Goal: Download file/media

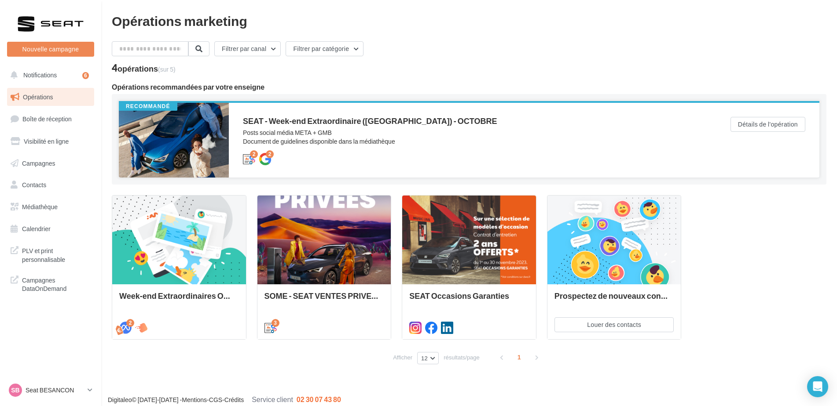
click at [203, 147] on div at bounding box center [174, 140] width 110 height 75
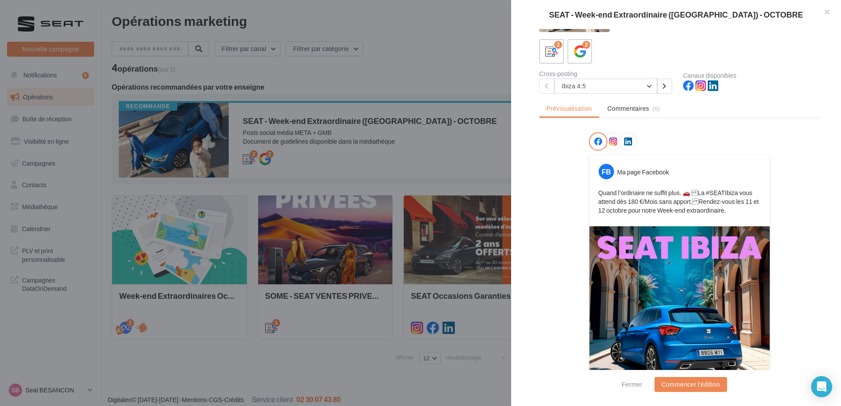
scroll to position [128, 0]
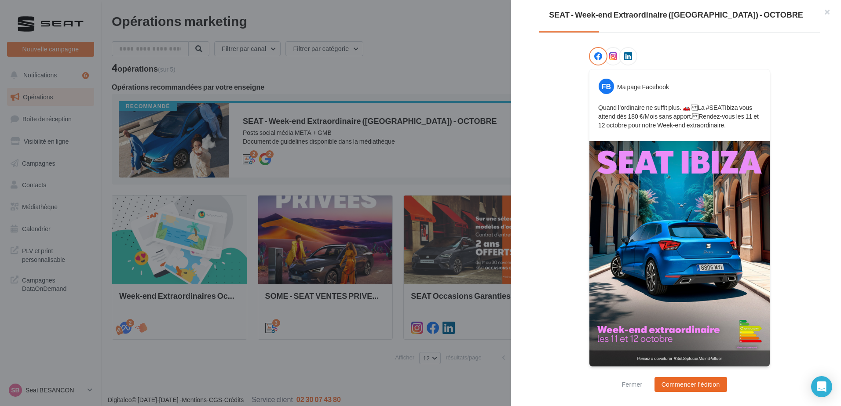
click at [682, 389] on button "Commencer l'édition" at bounding box center [690, 384] width 73 height 15
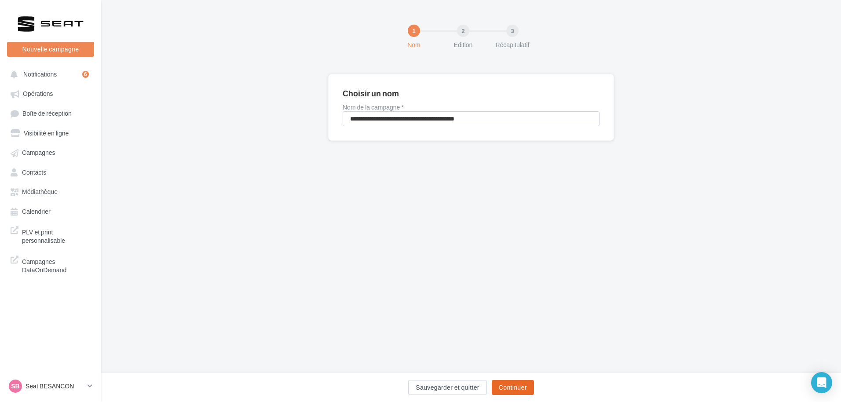
click at [527, 385] on button "Continuer" at bounding box center [513, 387] width 42 height 15
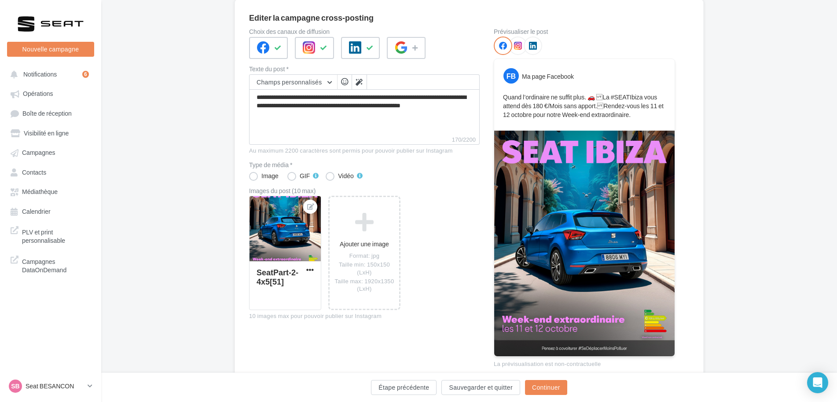
scroll to position [88, 0]
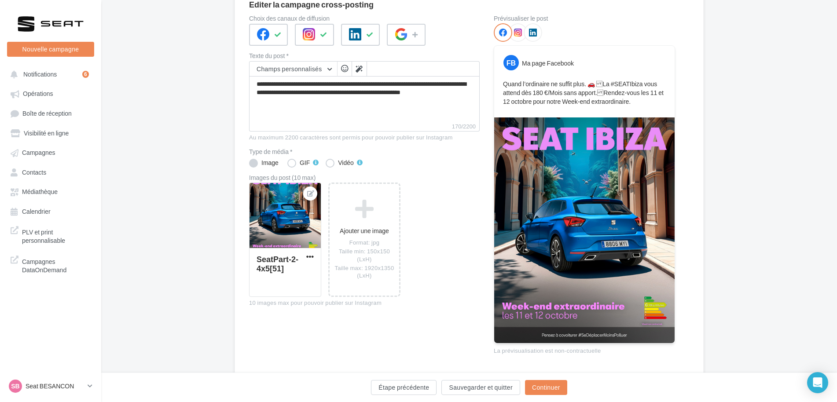
click at [272, 165] on div "Image" at bounding box center [269, 163] width 17 height 6
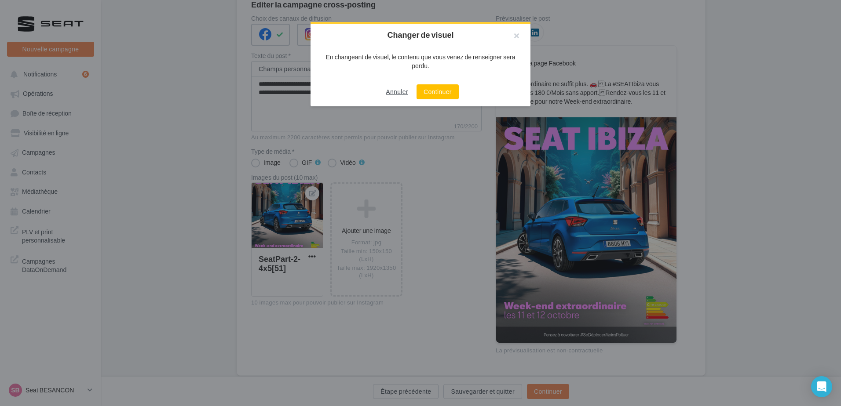
click at [391, 91] on button "Annuler" at bounding box center [396, 92] width 29 height 11
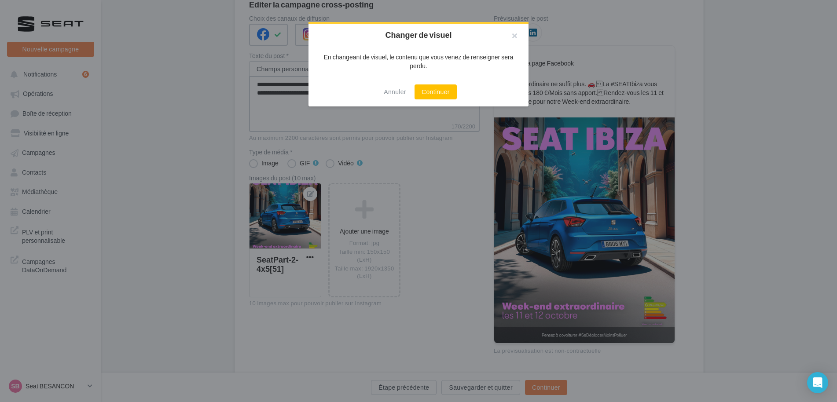
click at [400, 90] on textarea "**********" at bounding box center [364, 99] width 230 height 46
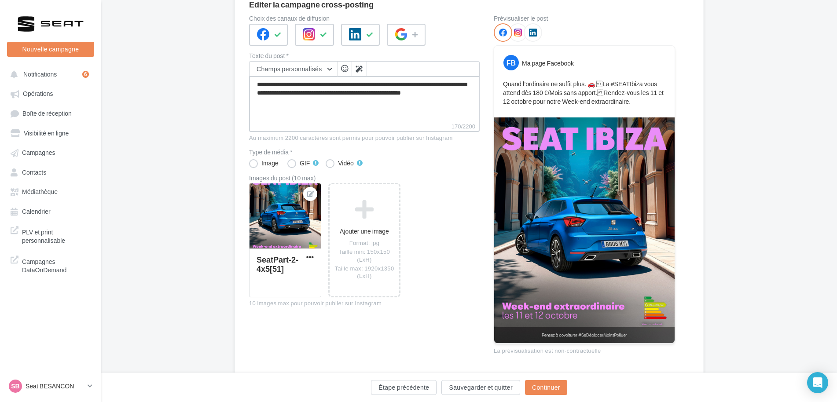
scroll to position [114, 0]
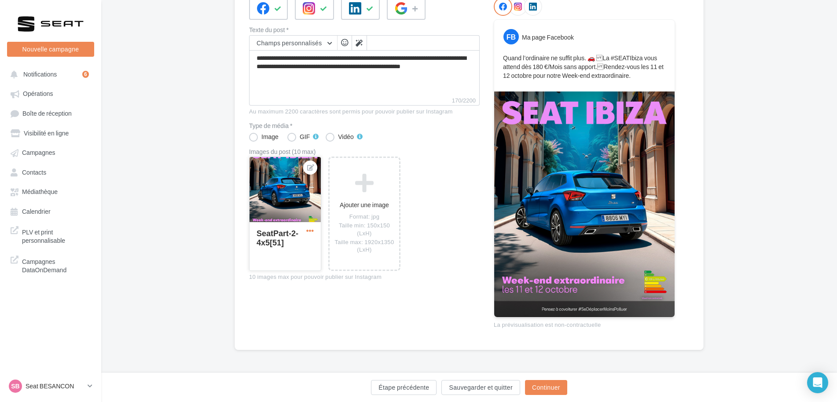
click at [308, 230] on span "button" at bounding box center [309, 230] width 7 height 7
click at [266, 257] on div "SeatPart-2-4x5[51]" at bounding box center [284, 245] width 57 height 33
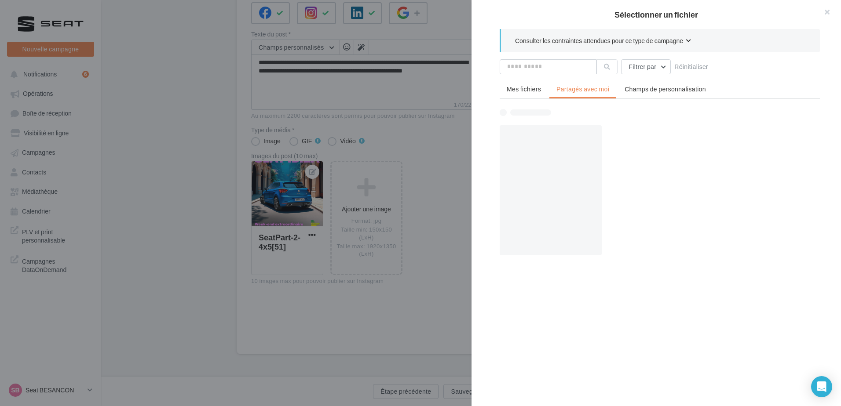
click at [291, 275] on div "Sélectionner un fichier Consulter les contraintes attendues pour ce type de cam…" at bounding box center [287, 275] width 72 height 0
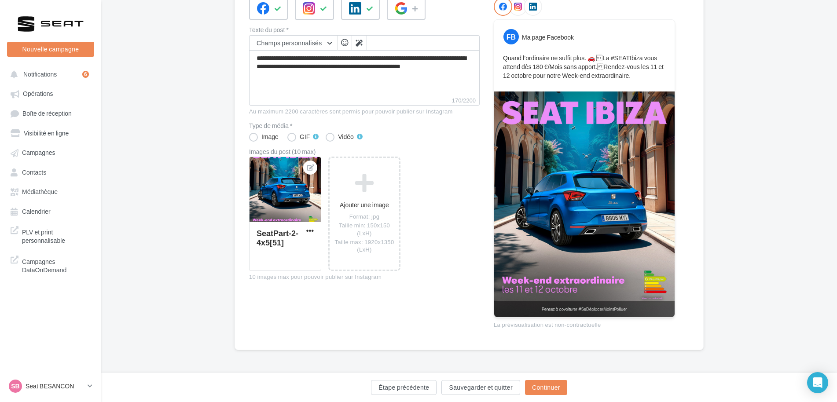
click at [291, 199] on div at bounding box center [284, 190] width 71 height 66
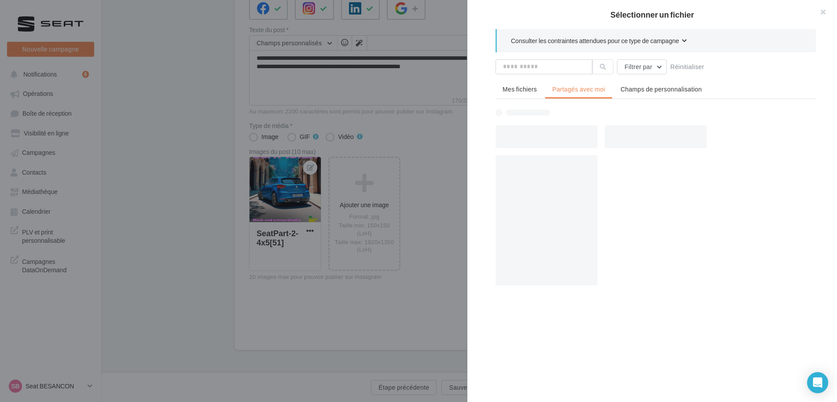
scroll to position [110, 0]
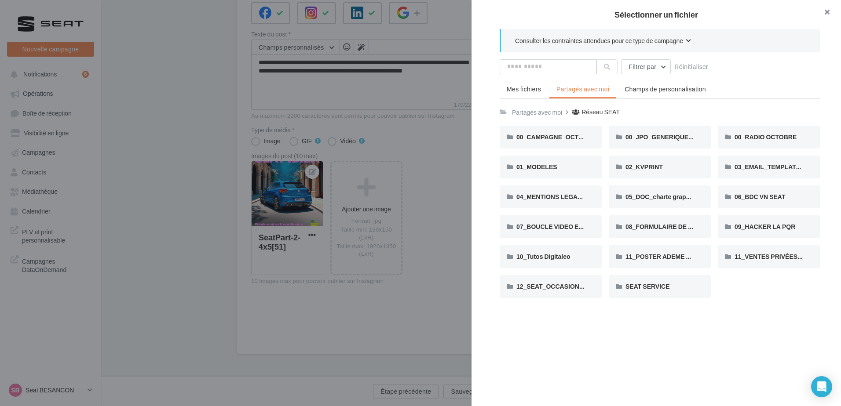
click at [826, 6] on button "button" at bounding box center [823, 13] width 35 height 26
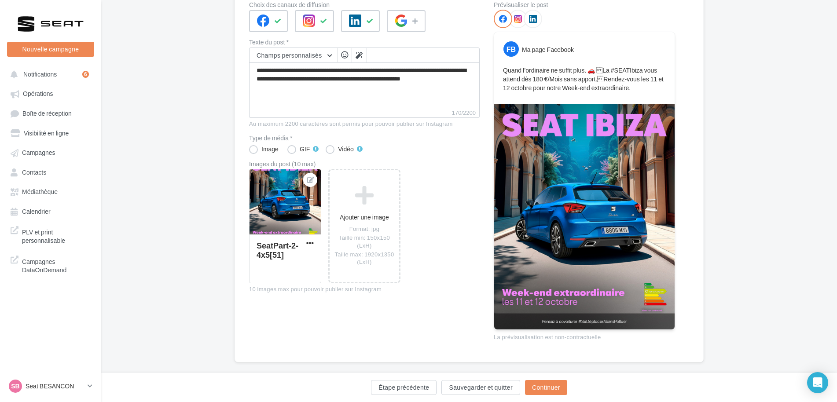
scroll to position [114, 0]
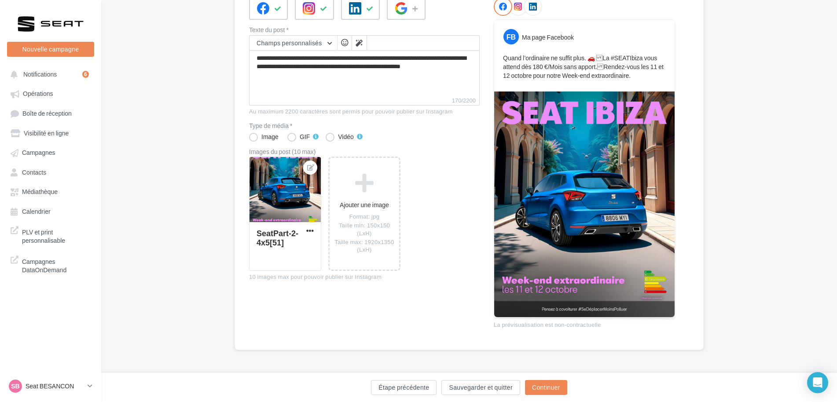
click at [616, 241] on img at bounding box center [584, 204] width 180 height 226
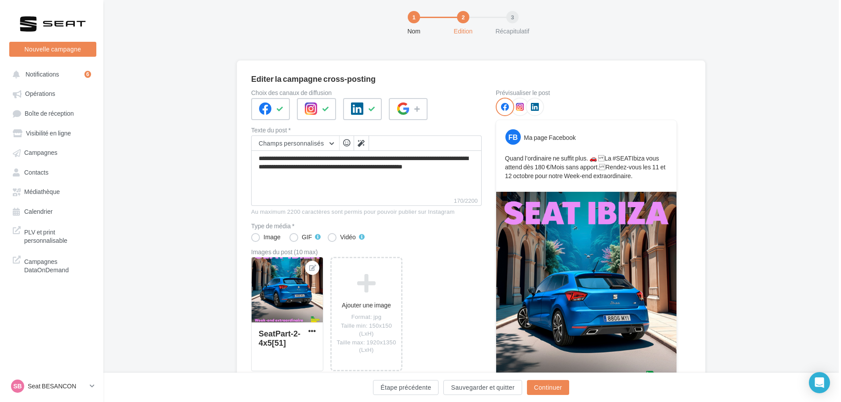
scroll to position [0, 0]
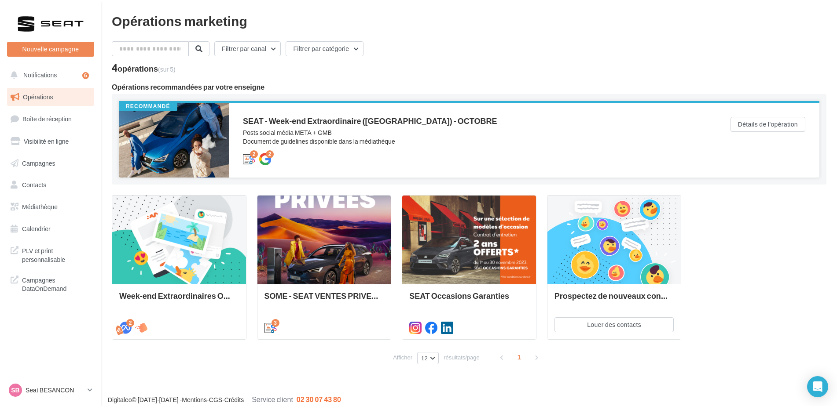
click at [329, 115] on div "SEAT - Week-end Extraordinaire (JPO) - OCTOBRE Posts social média META + GMB Do…" at bounding box center [472, 140] width 487 height 75
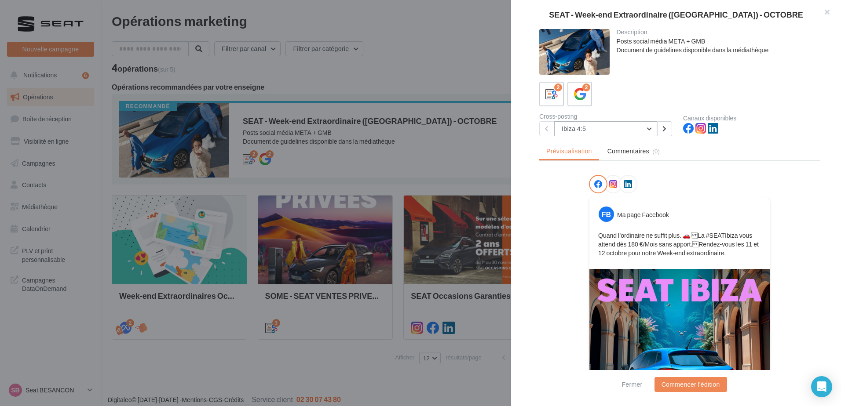
click at [599, 127] on button "Ibiza 4:5" at bounding box center [605, 128] width 103 height 15
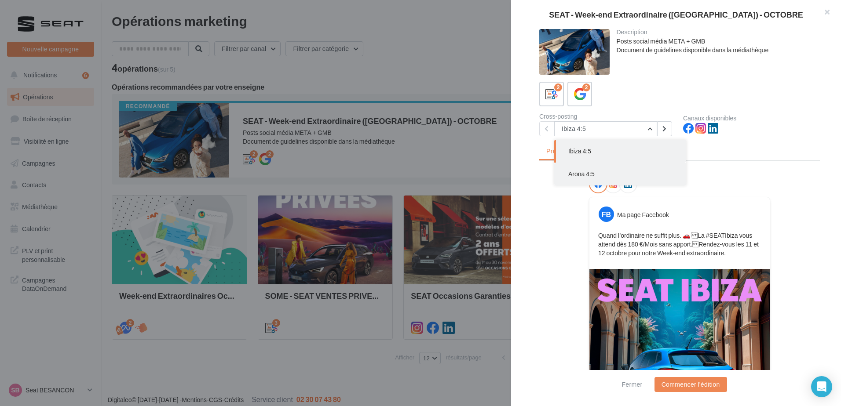
click at [593, 170] on button "Arona 4:5" at bounding box center [620, 174] width 132 height 23
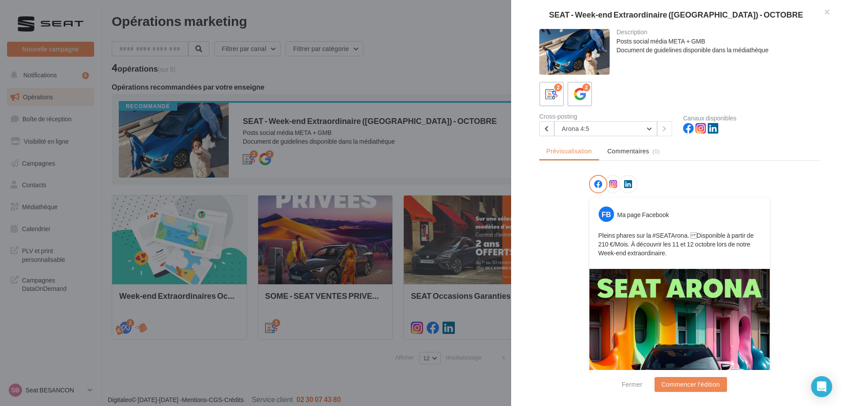
click at [613, 184] on icon at bounding box center [613, 184] width 8 height 8
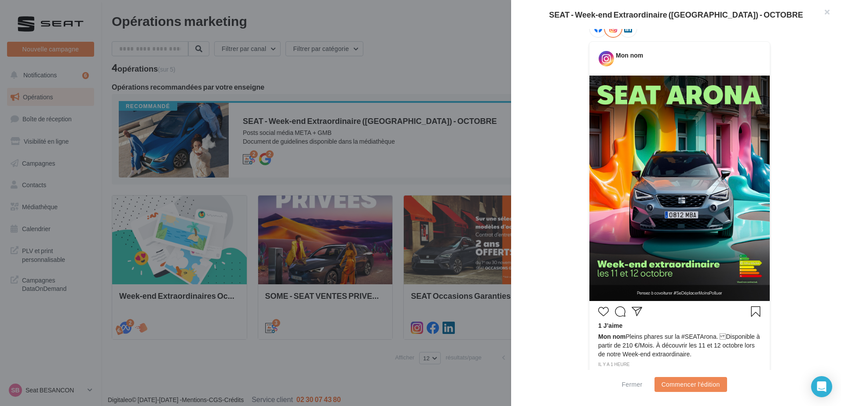
scroll to position [88, 0]
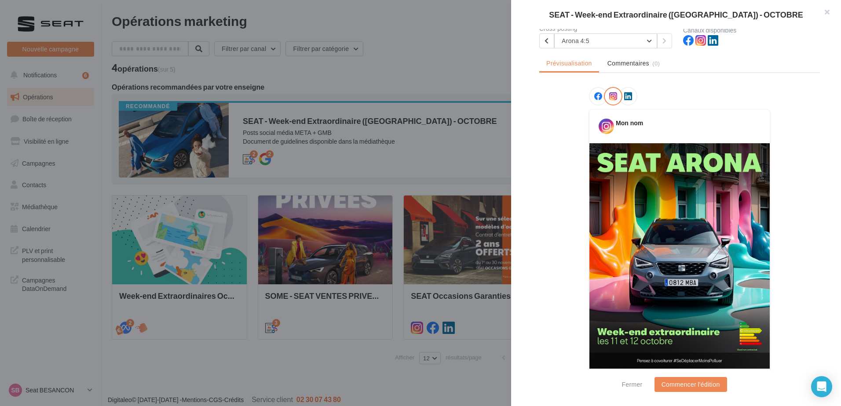
click at [625, 93] on icon at bounding box center [628, 96] width 8 height 8
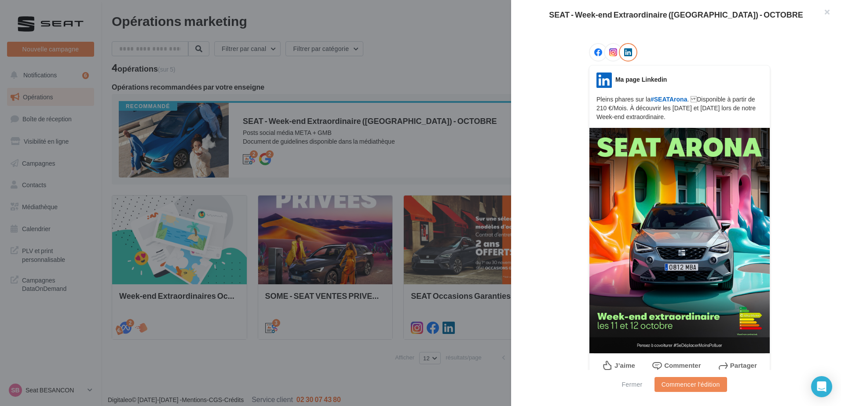
scroll to position [143, 0]
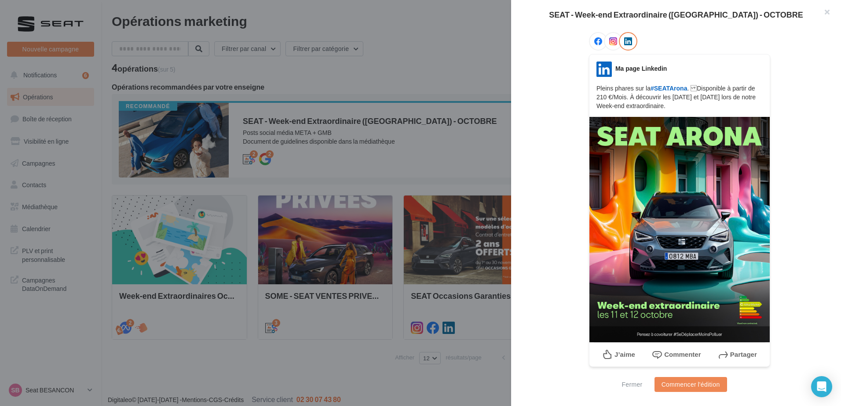
click at [616, 37] on div at bounding box center [613, 41] width 18 height 18
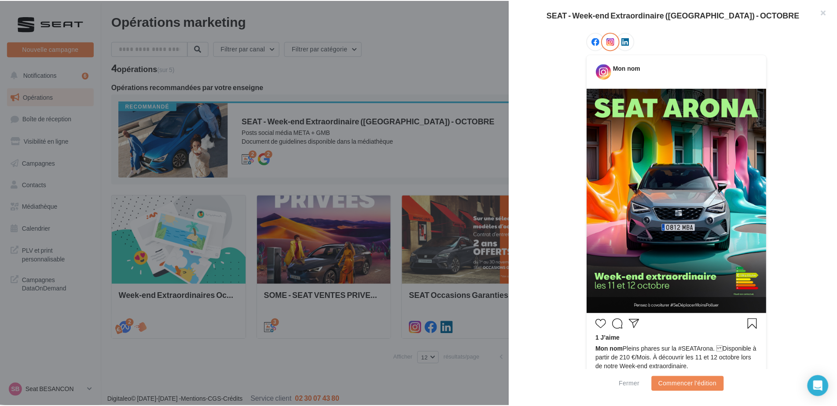
scroll to position [187, 0]
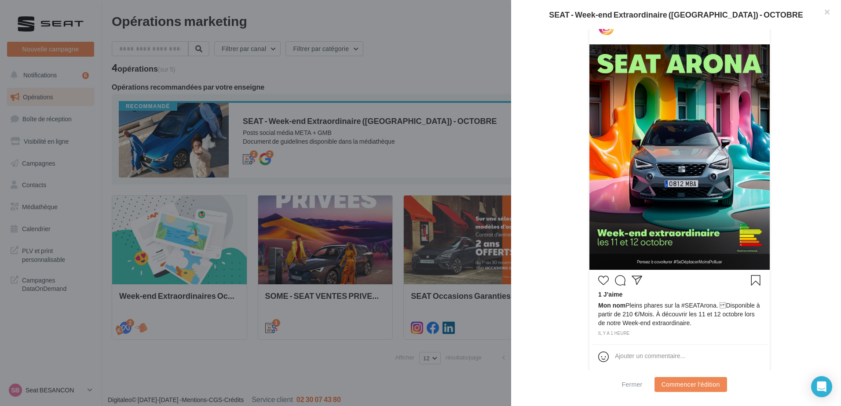
click at [691, 203] on img at bounding box center [679, 157] width 180 height 226
click at [428, 281] on div at bounding box center [420, 203] width 841 height 406
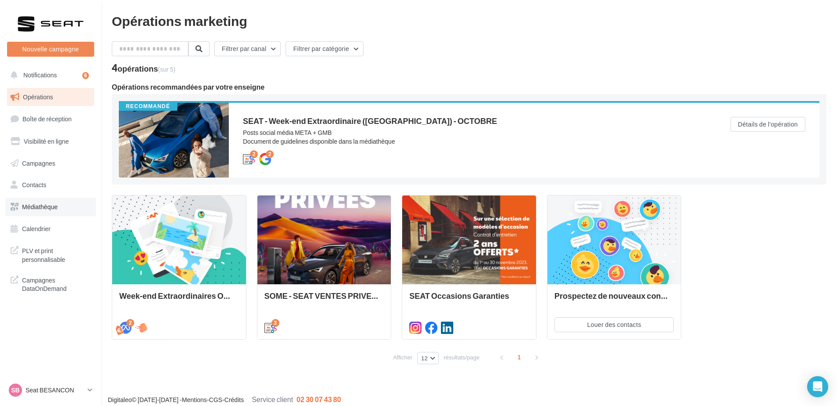
click at [32, 205] on span "Médiathèque" at bounding box center [40, 206] width 36 height 7
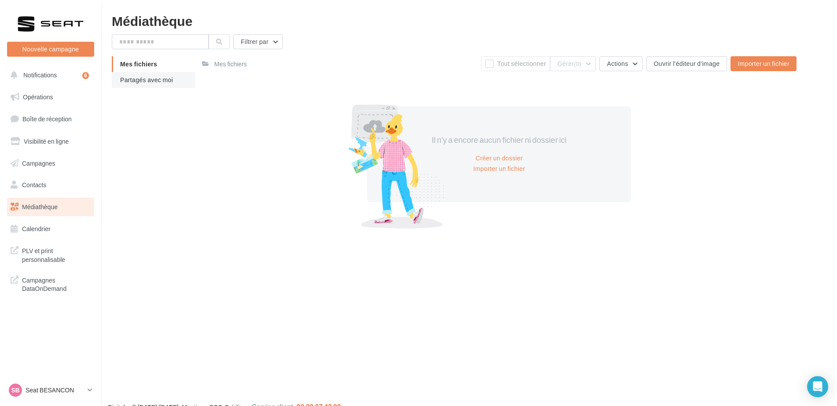
click at [172, 82] on span "Partagés avec moi" at bounding box center [146, 79] width 53 height 7
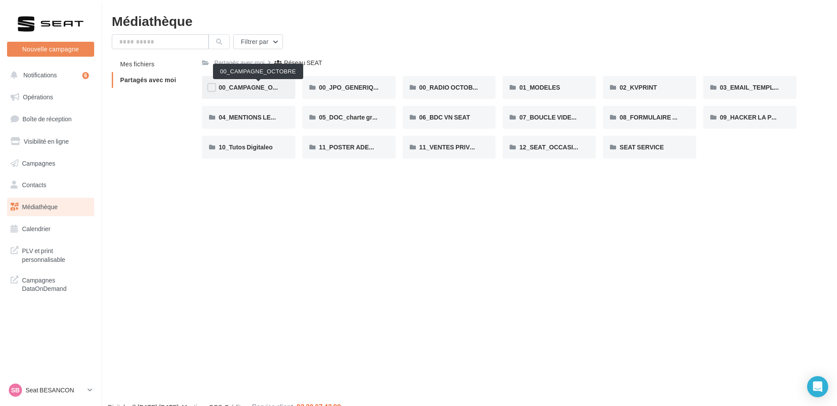
click at [265, 88] on span "00_CAMPAGNE_OCTOBRE" at bounding box center [259, 87] width 80 height 7
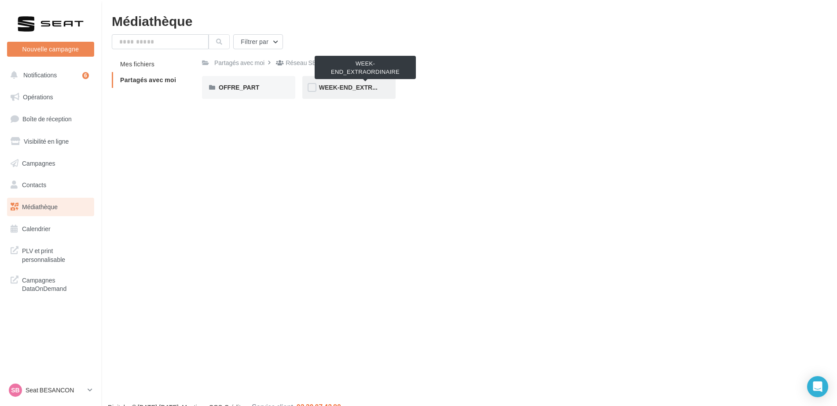
click at [347, 86] on span "WEEK-END_EXTRAORDINAIRE" at bounding box center [365, 87] width 92 height 7
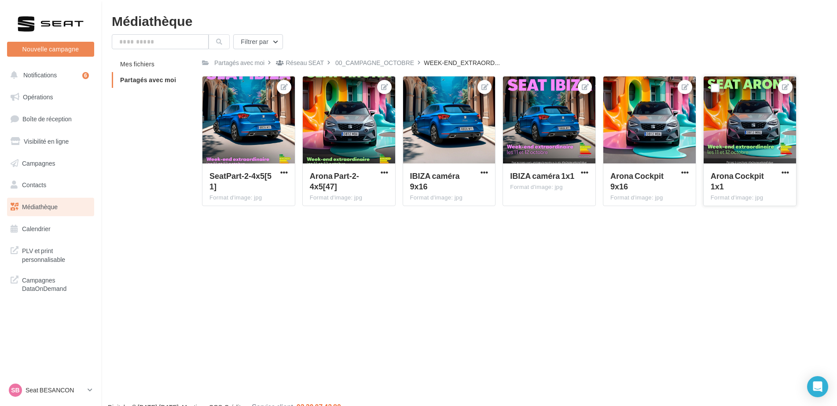
click at [731, 172] on span "Arona Cockpit 1x1" at bounding box center [736, 181] width 53 height 20
click at [247, 126] on div at bounding box center [248, 121] width 92 height 88
click at [717, 89] on label at bounding box center [714, 88] width 9 height 9
click at [508, 83] on div at bounding box center [514, 88] width 23 height 23
click at [512, 88] on label at bounding box center [514, 88] width 9 height 9
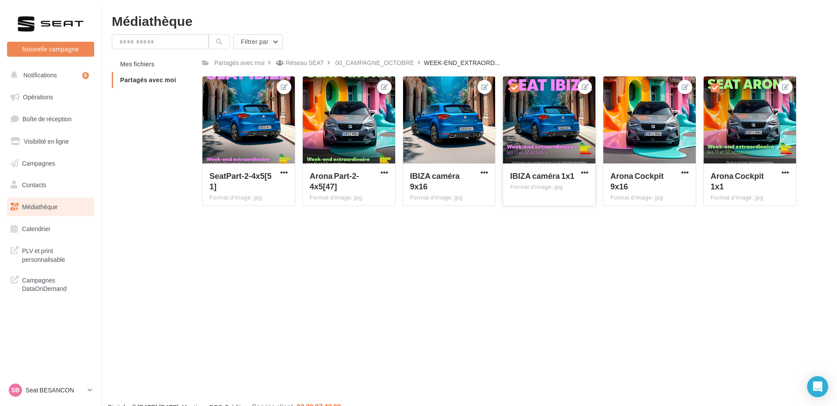
drag, startPoint x: 557, startPoint y: 141, endPoint x: 536, endPoint y: 183, distance: 46.4
click at [536, 183] on div "IBIZA caméra 1x1" at bounding box center [544, 177] width 68 height 13
click at [584, 169] on span "button" at bounding box center [584, 172] width 7 height 7
click at [548, 212] on button "Télécharger" at bounding box center [545, 212] width 90 height 23
click at [788, 171] on span "button" at bounding box center [784, 172] width 7 height 7
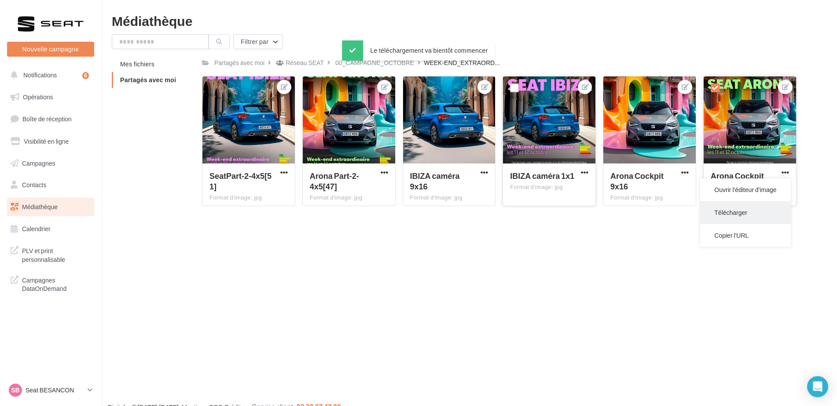
click at [732, 213] on button "Télécharger" at bounding box center [745, 212] width 90 height 23
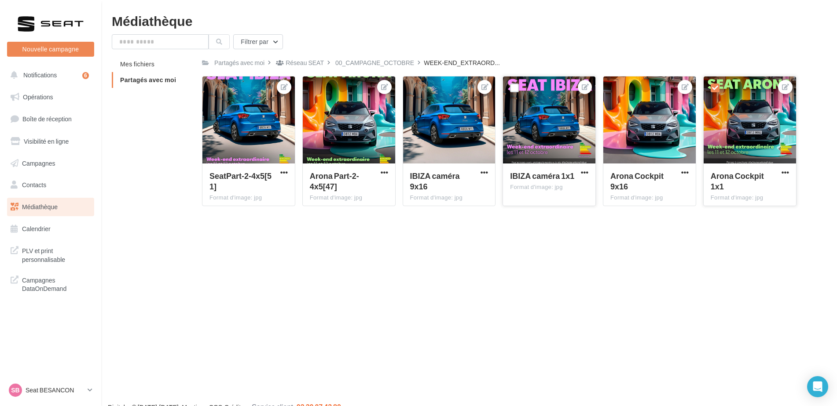
click at [534, 286] on div "Nouvelle campagne Nouvelle campagne Notifications 6 Opérations Boîte de récepti…" at bounding box center [418, 217] width 837 height 406
